Goal: Information Seeking & Learning: Learn about a topic

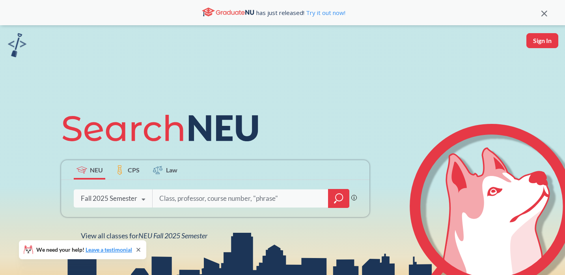
click at [210, 197] on input "search" at bounding box center [240, 198] width 164 height 17
type input "cs 3800"
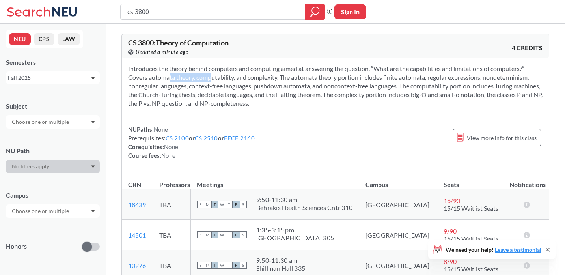
copy section "utomata theory,"
copy section "automata theory,"
drag, startPoint x: 196, startPoint y: 76, endPoint x: 149, endPoint y: 75, distance: 47.0
click at [149, 75] on section "Introduces the theory behind computers and computing aimed at answering the que…" at bounding box center [335, 85] width 414 height 43
copy section "inite automata"
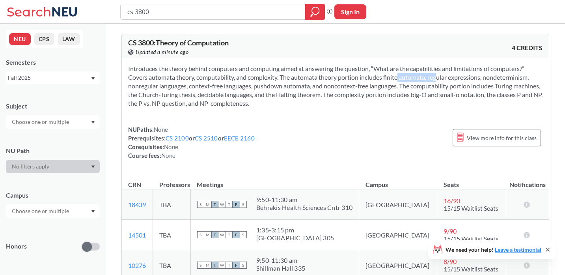
drag, startPoint x: 429, startPoint y: 76, endPoint x: 387, endPoint y: 77, distance: 41.8
click at [387, 77] on section "Introduces the theory behind computers and computing aimed at answering the que…" at bounding box center [335, 85] width 414 height 43
click at [513, 76] on section "Introduces the theory behind computers and computing aimed at answering the que…" at bounding box center [335, 85] width 414 height 43
copy section "nondeterminism"
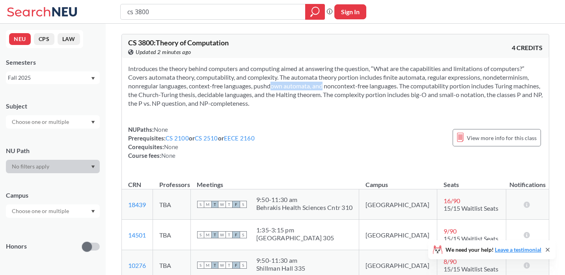
drag, startPoint x: 255, startPoint y: 87, endPoint x: 310, endPoint y: 88, distance: 55.2
click at [311, 88] on section "Introduces the theory behind computers and computing aimed at answering the que…" at bounding box center [335, 85] width 414 height 43
copy section "pushdown automata"
drag, startPoint x: 326, startPoint y: 88, endPoint x: 398, endPoint y: 88, distance: 71.8
click at [399, 88] on section "Introduces the theory behind computers and computing aimed at answering the que…" at bounding box center [335, 85] width 414 height 43
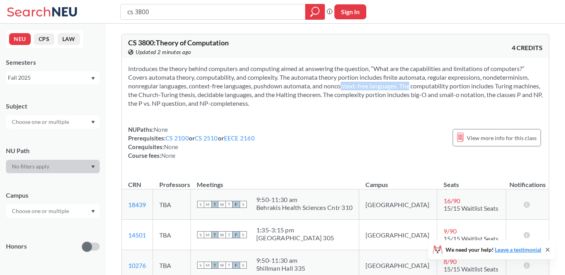
copy section "noncontext-free languages"
click at [437, 84] on section "Introduces the theory behind computers and computing aimed at answering the que…" at bounding box center [335, 85] width 414 height 43
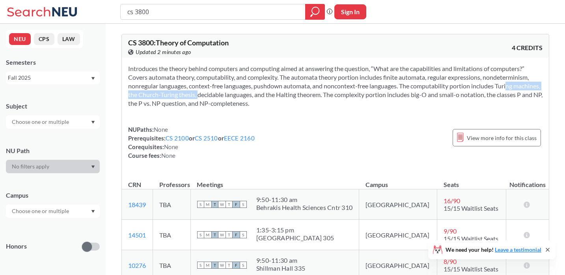
drag, startPoint x: 498, startPoint y: 85, endPoint x: 215, endPoint y: 93, distance: 282.8
click at [215, 93] on section "Introduces the theory behind computers and computing aimed at answering the que…" at bounding box center [335, 85] width 414 height 43
click at [158, 97] on section "Introduces the theory behind computers and computing aimed at answering the que…" at bounding box center [335, 85] width 414 height 43
drag, startPoint x: 153, startPoint y: 97, endPoint x: 498, endPoint y: 87, distance: 344.7
click at [498, 87] on section "Introduces the theory behind computers and computing aimed at answering the que…" at bounding box center [335, 85] width 414 height 43
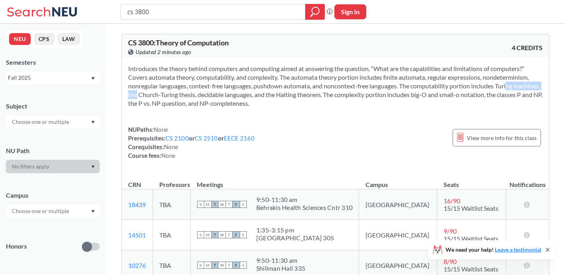
copy section "Turing machines"
copy section "hurch-Turing thesis"
drag, startPoint x: 170, startPoint y: 95, endPoint x: 222, endPoint y: 95, distance: 52.4
click at [222, 95] on section "Introduces the theory behind computers and computing aimed at answering the que…" at bounding box center [335, 85] width 414 height 43
drag, startPoint x: 306, startPoint y: 95, endPoint x: 352, endPoint y: 93, distance: 46.1
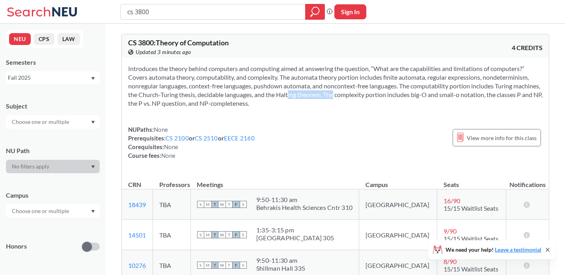
click at [352, 93] on section "Introduces the theory behind computers and computing aimed at answering the que…" at bounding box center [335, 85] width 414 height 43
copy section "Halting theorem"
drag, startPoint x: 248, startPoint y: 103, endPoint x: 313, endPoint y: 103, distance: 65.0
click at [313, 103] on section "Introduces the theory behind computers and computing aimed at answering the que…" at bounding box center [335, 85] width 414 height 43
copy section "NP-completeness."
